Goal: Information Seeking & Learning: Learn about a topic

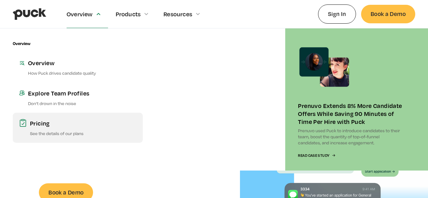
click at [37, 125] on div "Pricing" at bounding box center [83, 123] width 106 height 8
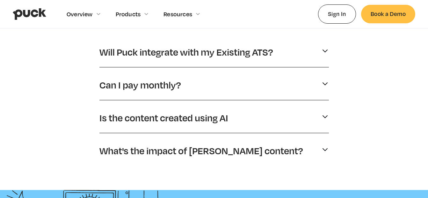
scroll to position [344, 0]
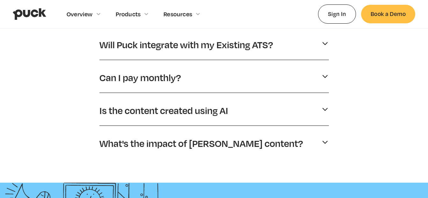
click at [165, 48] on p "Will Puck integrate with my Existing ATS?" at bounding box center [186, 45] width 174 height 12
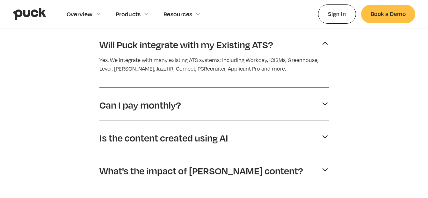
click at [320, 107] on div "Can I pay monthly?" at bounding box center [214, 104] width 230 height 17
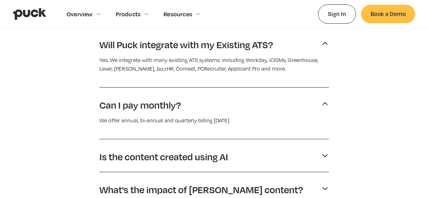
click at [320, 107] on div "Can I pay monthly?" at bounding box center [214, 104] width 230 height 17
